Goal: Information Seeking & Learning: Learn about a topic

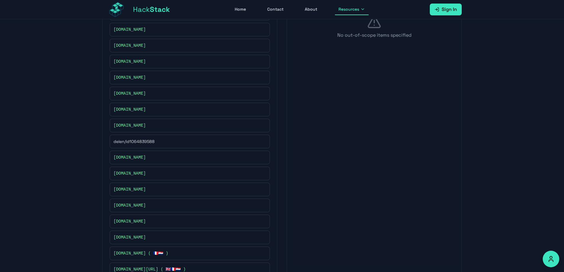
scroll to position [126, 0]
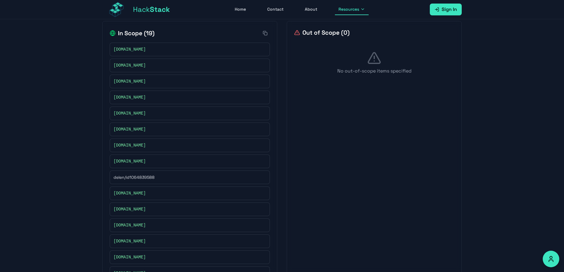
click at [128, 74] on div "[DOMAIN_NAME] [DOMAIN_NAME] [DOMAIN_NAME] [DOMAIN_NAME] [DOMAIN_NAME] [DOMAIN_N…" at bounding box center [190, 193] width 160 height 301
click at [130, 80] on span "[DOMAIN_NAME]" at bounding box center [130, 81] width 32 height 6
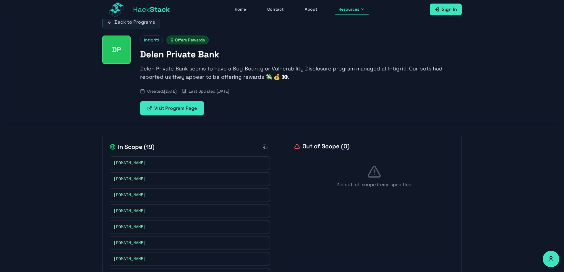
scroll to position [8, 0]
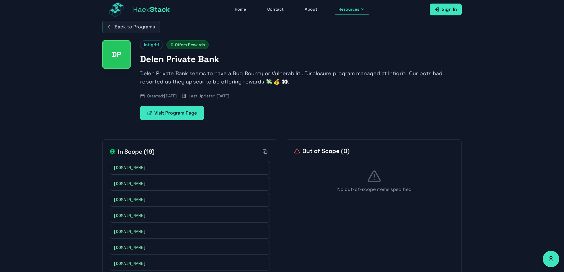
click at [172, 111] on link "Visit Program Page" at bounding box center [172, 113] width 64 height 14
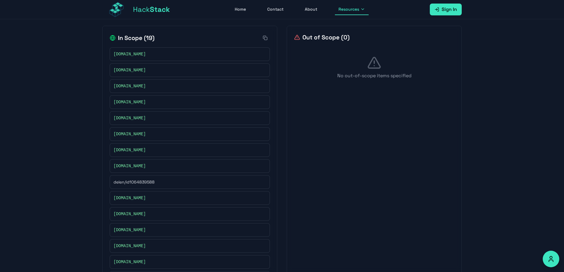
scroll to position [126, 0]
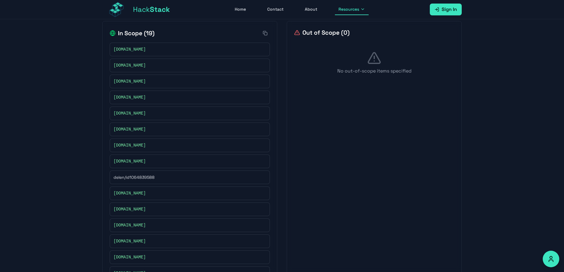
drag, startPoint x: 163, startPoint y: 49, endPoint x: 109, endPoint y: 47, distance: 53.6
click at [109, 47] on div "In Scope ( 19 ) [DOMAIN_NAME] [DOMAIN_NAME] [DOMAIN_NAME] [DOMAIN_NAME] [DOMAIN…" at bounding box center [189, 186] width 175 height 330
drag, startPoint x: 171, startPoint y: 64, endPoint x: 108, endPoint y: 66, distance: 63.6
click at [108, 66] on div "In Scope ( 19 ) [DOMAIN_NAME] [DOMAIN_NAME] [DOMAIN_NAME] [DOMAIN_NAME] [DOMAIN…" at bounding box center [189, 186] width 175 height 330
drag, startPoint x: 146, startPoint y: 162, endPoint x: 111, endPoint y: 164, distance: 34.4
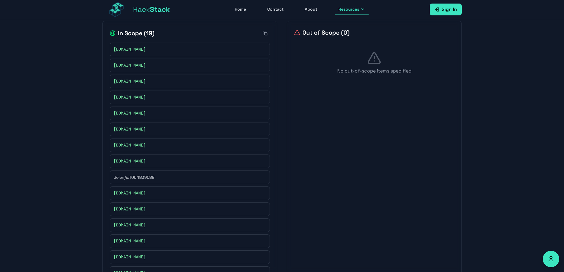
click at [111, 164] on div "[DOMAIN_NAME]" at bounding box center [190, 161] width 160 height 14
drag, startPoint x: 151, startPoint y: 193, endPoint x: 108, endPoint y: 196, distance: 42.7
click at [108, 196] on div "In Scope ( 19 ) [DOMAIN_NAME] [DOMAIN_NAME] [DOMAIN_NAME] [DOMAIN_NAME] [DOMAIN…" at bounding box center [189, 186] width 175 height 330
